Goal: Find specific page/section: Find specific page/section

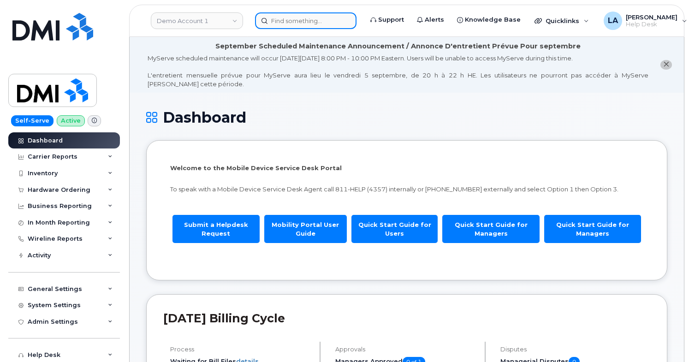
click at [292, 24] on input at bounding box center [305, 20] width 101 height 17
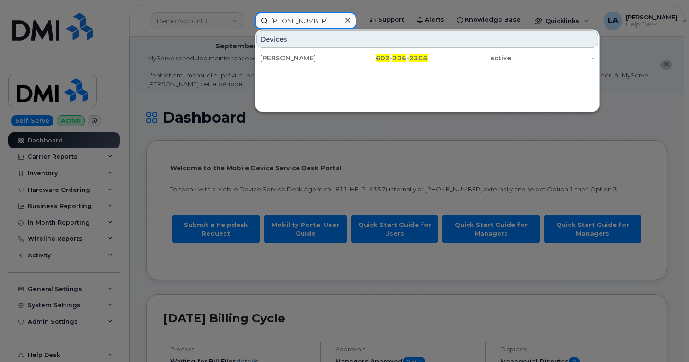
drag, startPoint x: 329, startPoint y: 18, endPoint x: 265, endPoint y: 19, distance: 64.5
click at [265, 19] on input "[PHONE_NUMBER]" at bounding box center [305, 20] width 101 height 17
type input "[PHONE_NUMBER]"
click at [347, 18] on icon at bounding box center [347, 20] width 5 height 7
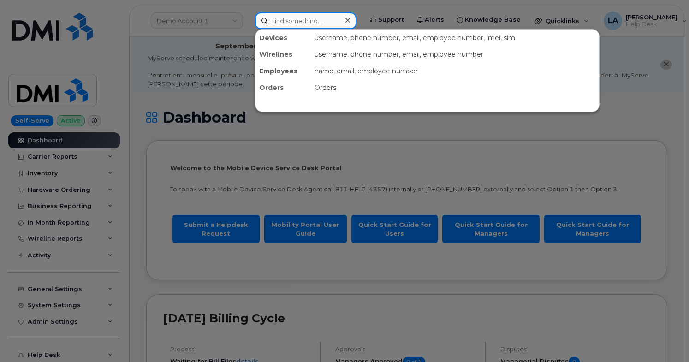
click at [305, 21] on input at bounding box center [305, 20] width 101 height 17
paste input "299035"
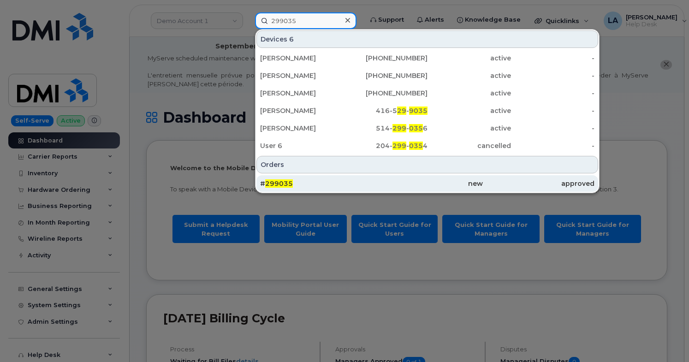
type input "299035"
click at [280, 183] on span "299035" at bounding box center [279, 183] width 28 height 8
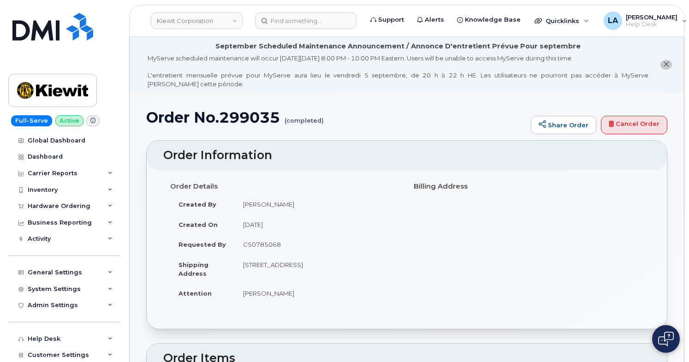
click at [357, 261] on td "3888 E Broadway Rd PHOENIX AZ 85040-2924 UNITED STATES" at bounding box center [317, 269] width 165 height 29
copy td "85040"
click at [635, 198] on div "Order Details Created By John Helwagen Created On August 22, 2025 Requested By …" at bounding box center [406, 244] width 487 height 133
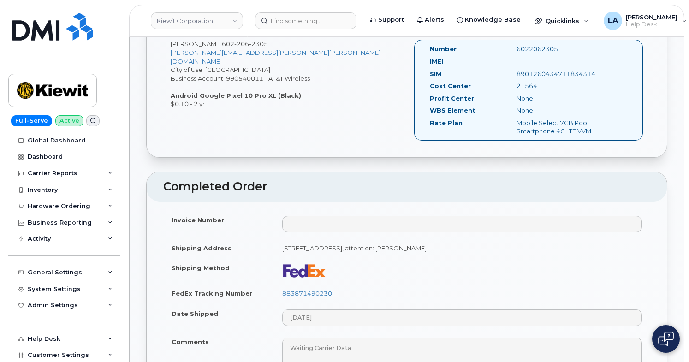
scroll to position [417, 0]
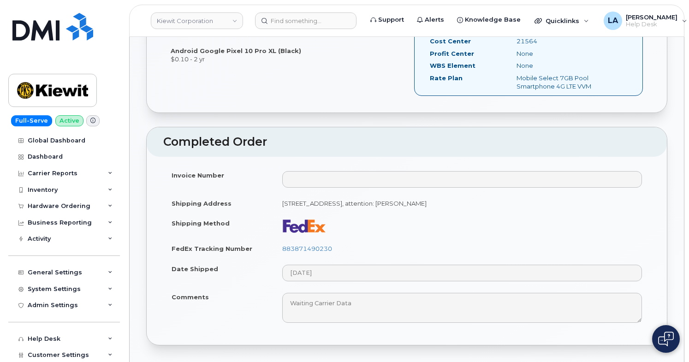
drag, startPoint x: 688, startPoint y: 126, endPoint x: 689, endPoint y: 154, distance: 27.7
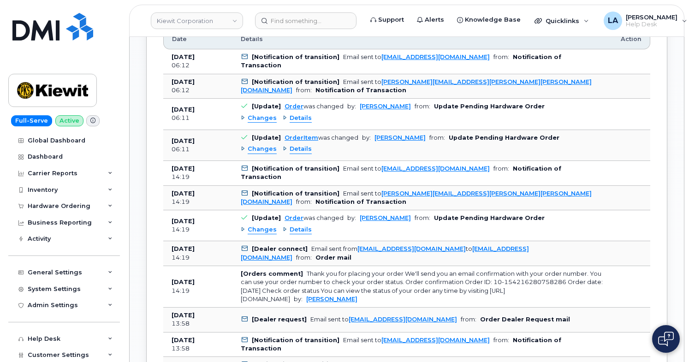
scroll to position [815, 0]
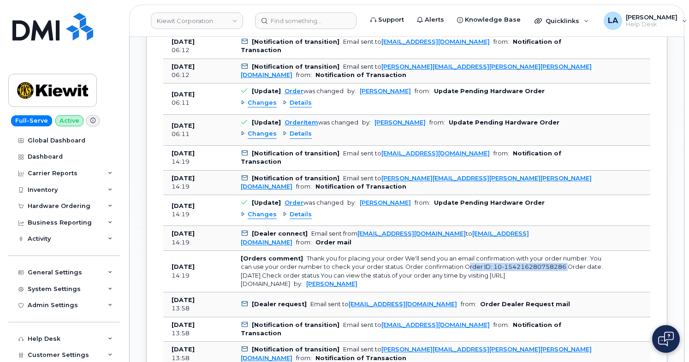
drag, startPoint x: 462, startPoint y: 268, endPoint x: 561, endPoint y: 265, distance: 98.2
click at [561, 265] on div "Thank you for placing your order We'll send you an email confirmation with your…" at bounding box center [422, 271] width 362 height 32
copy div "Order ID: 10-154216280758286"
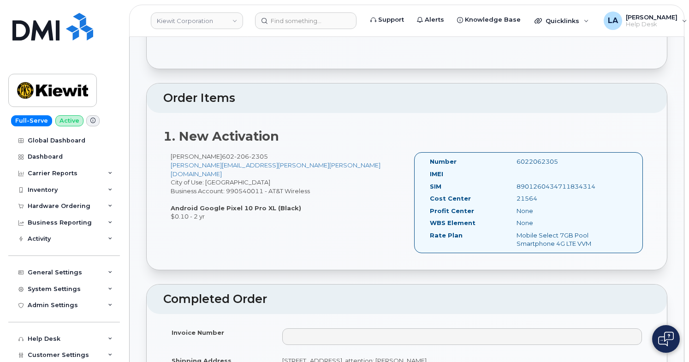
scroll to position [0, 0]
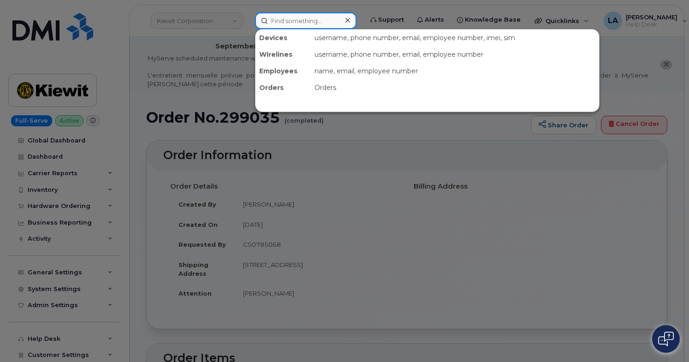
click at [280, 21] on input at bounding box center [305, 20] width 101 height 17
paste input "[PHONE_NUMBER]"
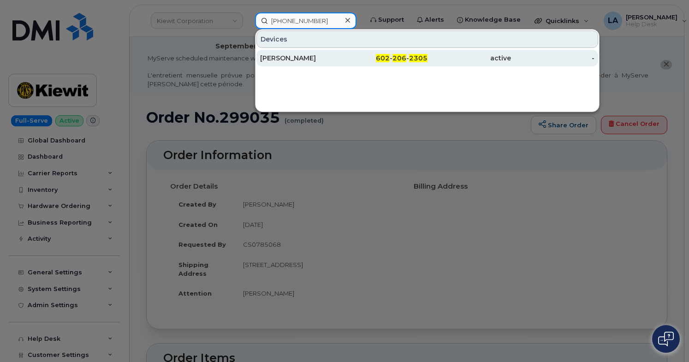
type input "[PHONE_NUMBER]"
click at [294, 55] on div "[PERSON_NAME]" at bounding box center [301, 57] width 83 height 9
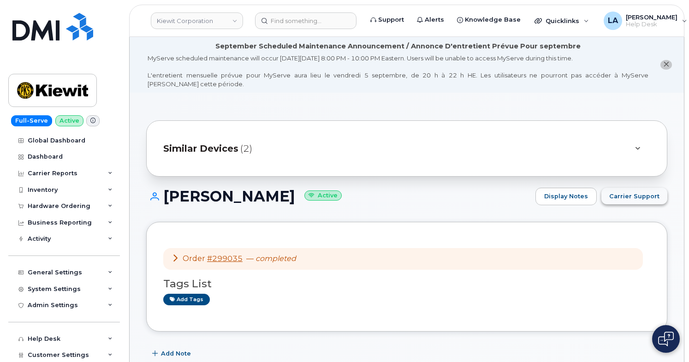
click at [617, 192] on span "Carrier Support" at bounding box center [634, 196] width 50 height 9
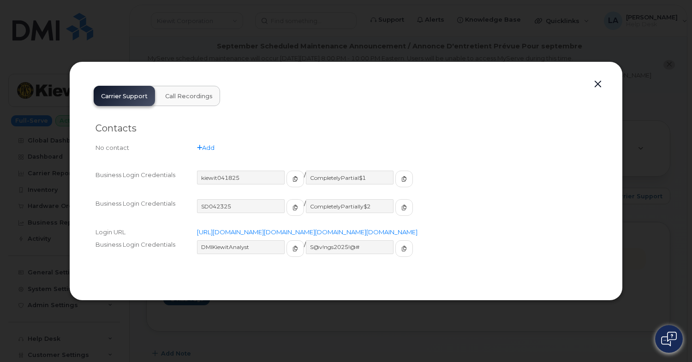
click at [598, 78] on button "button" at bounding box center [598, 84] width 14 height 13
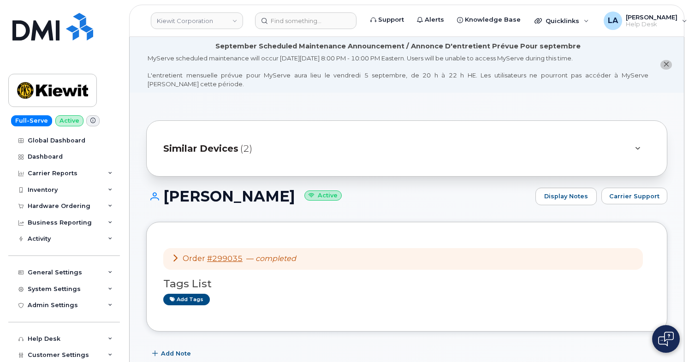
click at [633, 150] on div at bounding box center [637, 148] width 11 height 11
